Goal: Communication & Community: Connect with others

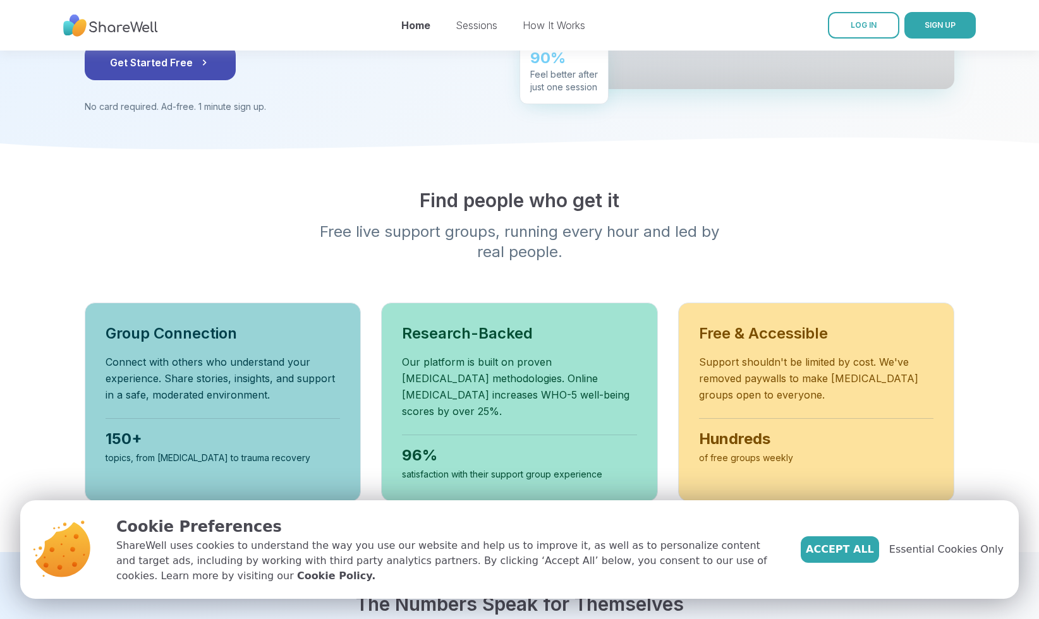
scroll to position [278, 0]
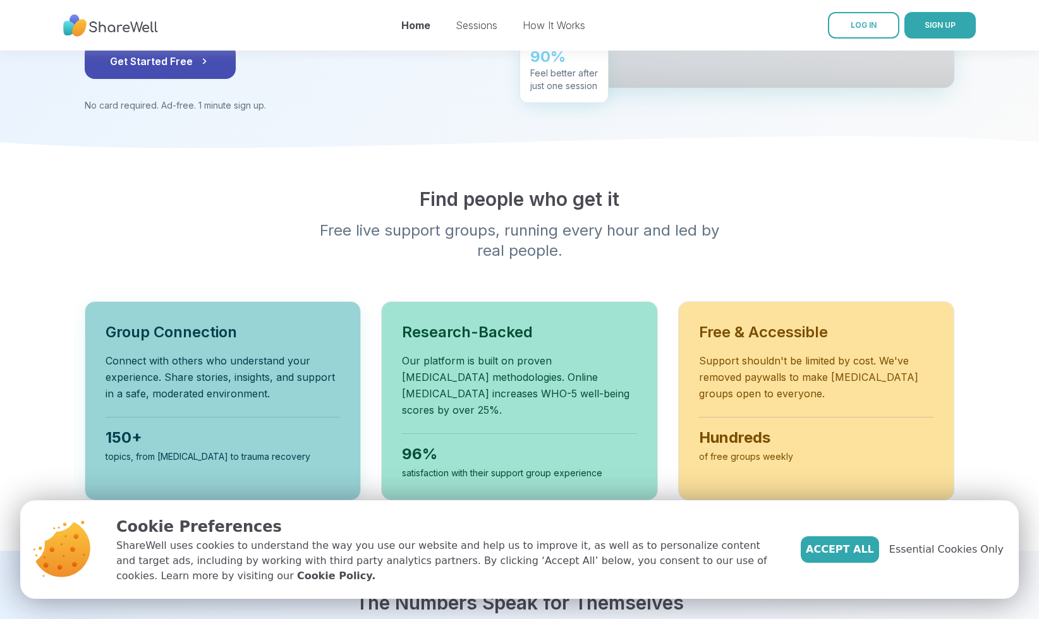
click at [232, 386] on div "Group Connection Connect with others who understand your experience. Share stor…" at bounding box center [223, 401] width 276 height 199
click at [198, 353] on p "Connect with others who understand your experience. Share stories, insights, an…" at bounding box center [223, 377] width 235 height 49
click at [69, 412] on div "Find people who get it Free live support groups, running every hour and led by …" at bounding box center [519, 344] width 910 height 313
drag, startPoint x: 69, startPoint y: 412, endPoint x: 185, endPoint y: 412, distance: 115.7
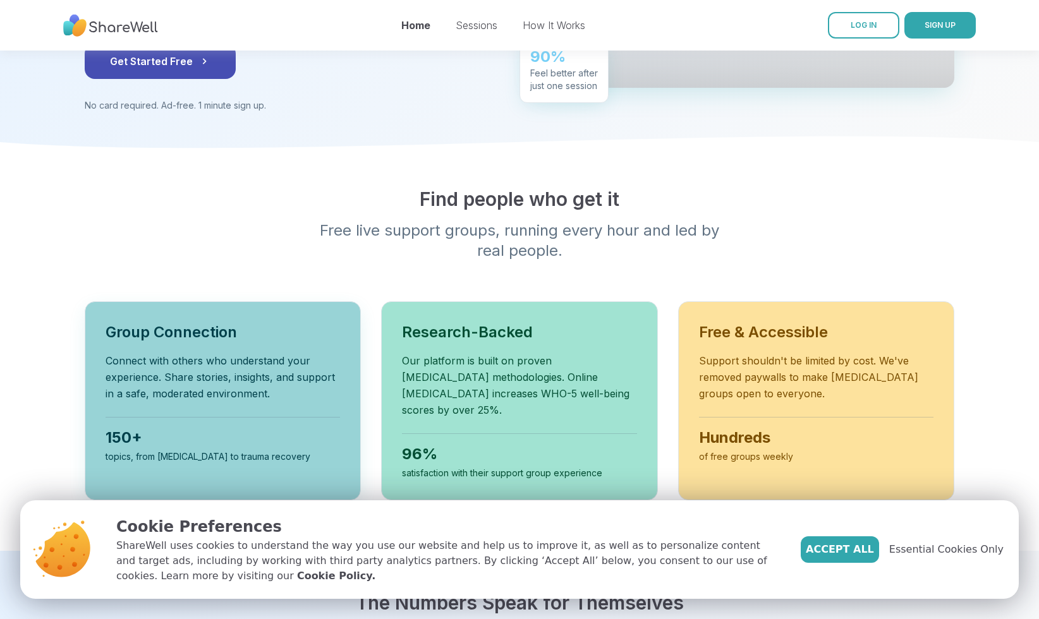
click at [185, 428] on div "150+" at bounding box center [223, 438] width 235 height 20
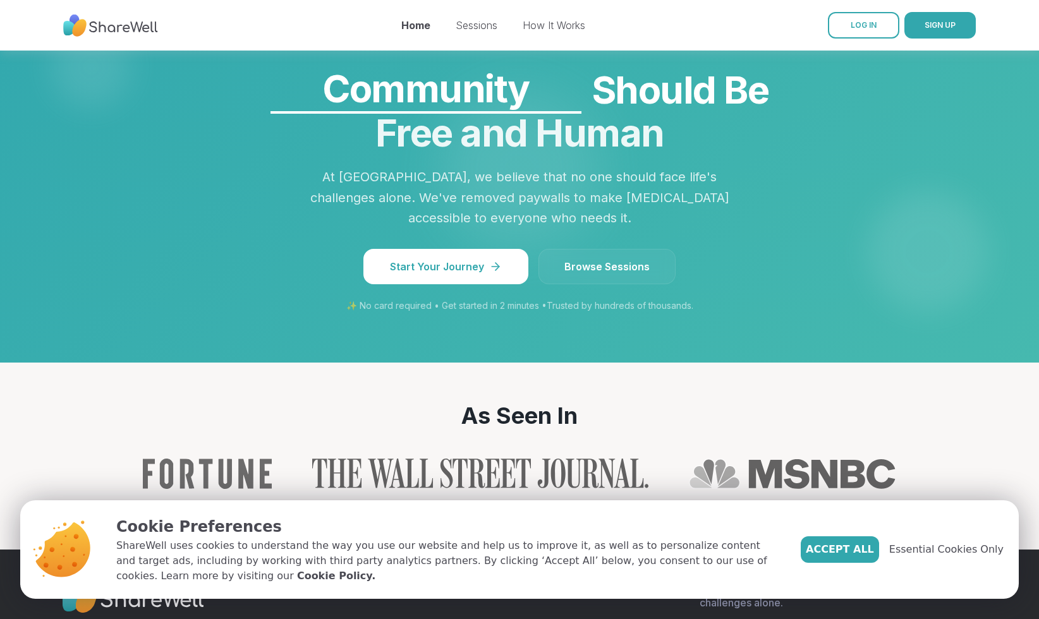
scroll to position [1166, 0]
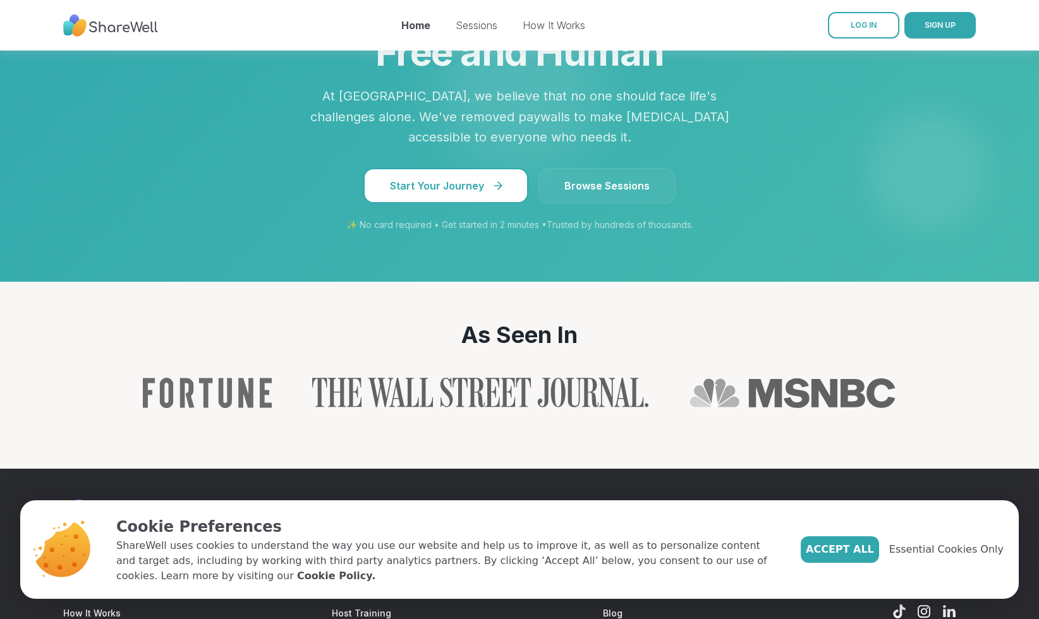
click at [503, 180] on icon at bounding box center [498, 186] width 13 height 13
